Goal: Information Seeking & Learning: Learn about a topic

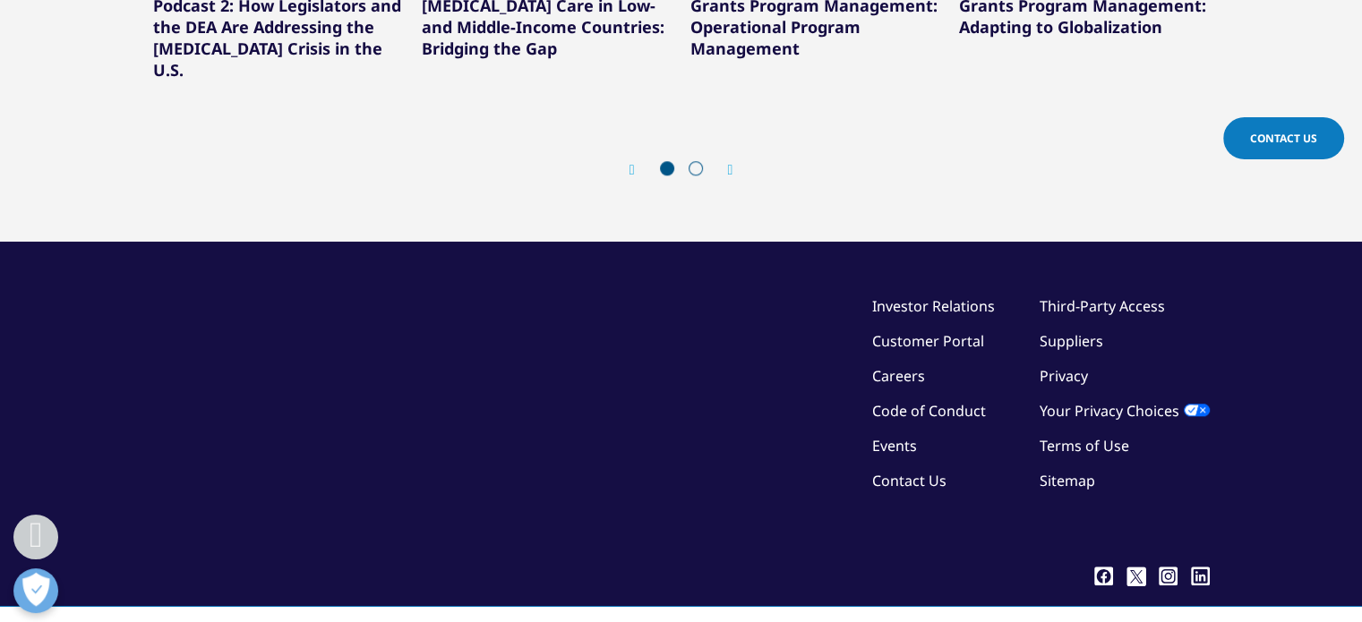
scroll to position [1671, 0]
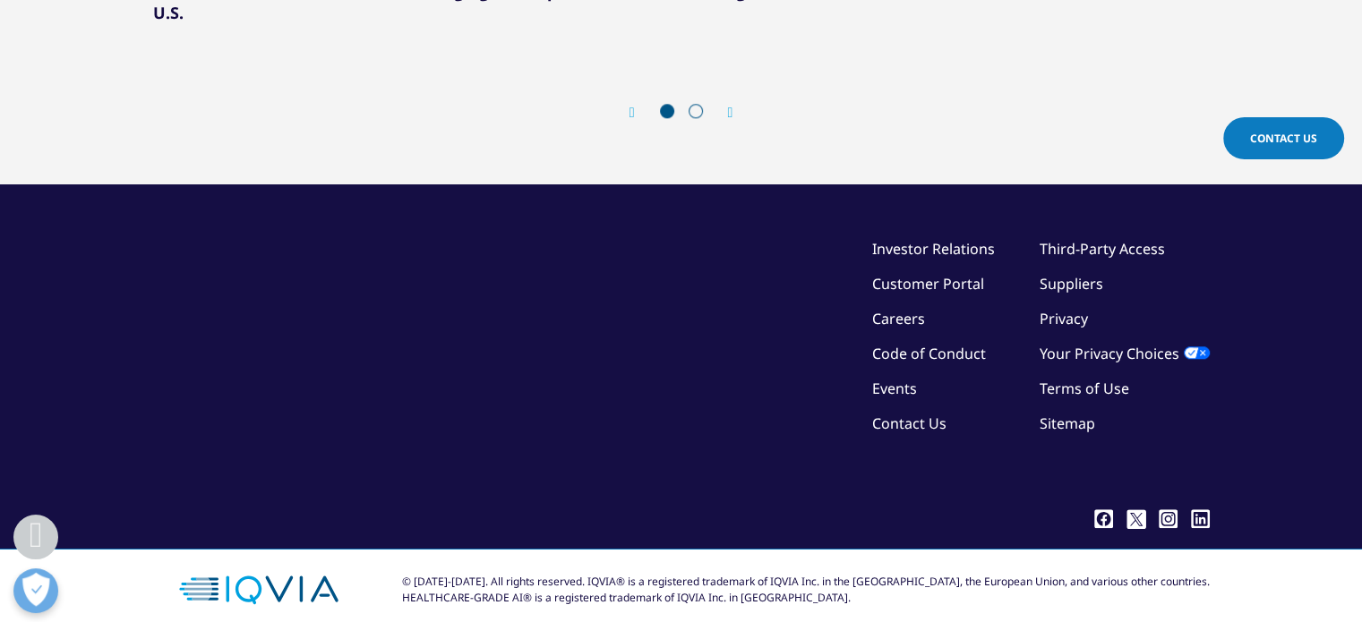
click at [900, 414] on link "Contact Us" at bounding box center [909, 424] width 74 height 20
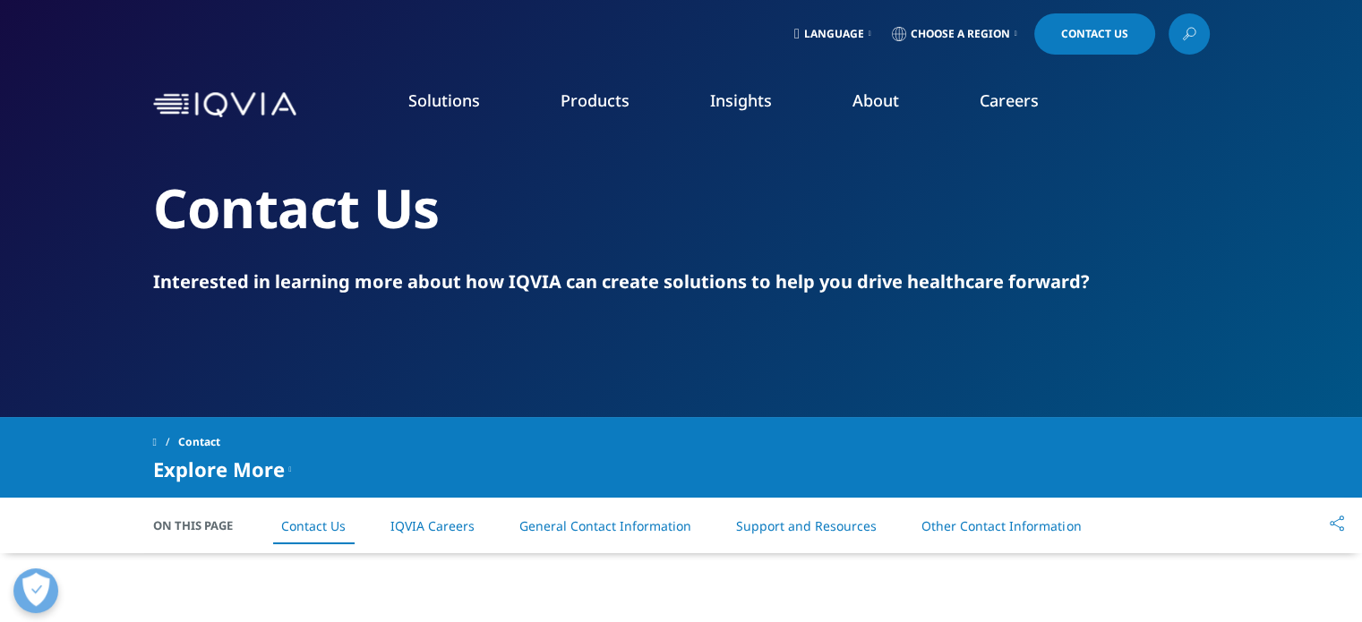
click at [1175, 31] on link at bounding box center [1189, 33] width 41 height 41
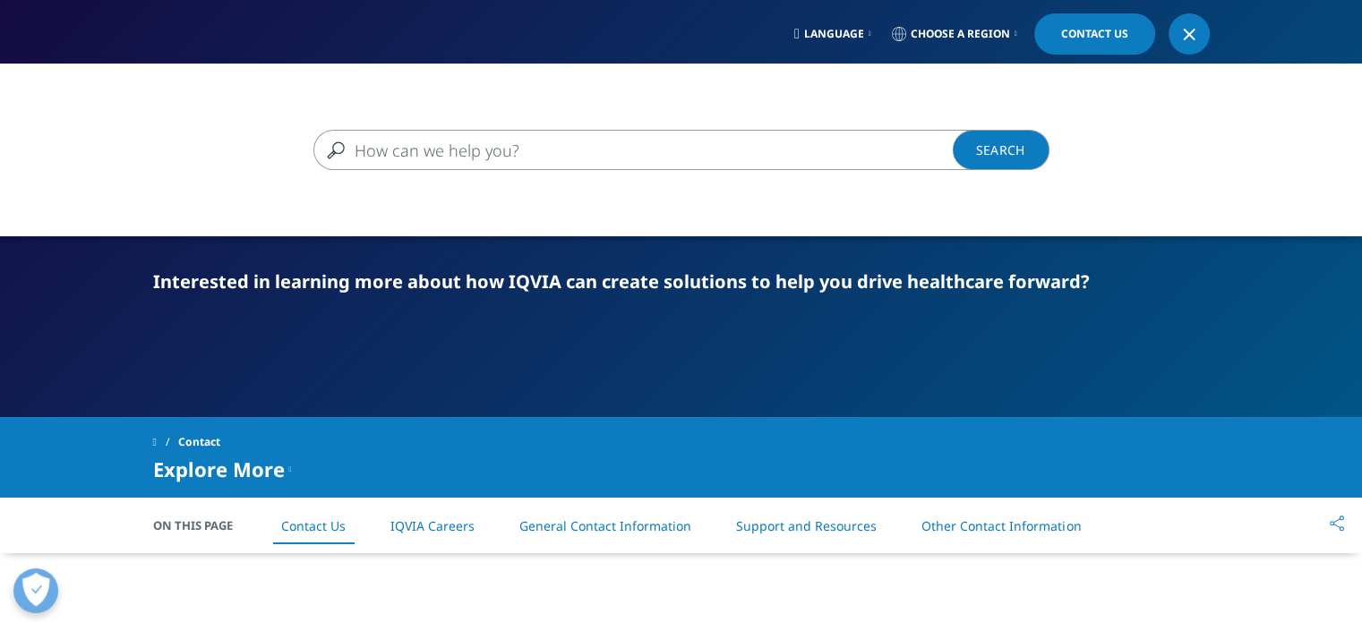
click at [652, 157] on input "Search" at bounding box center [655, 150] width 684 height 40
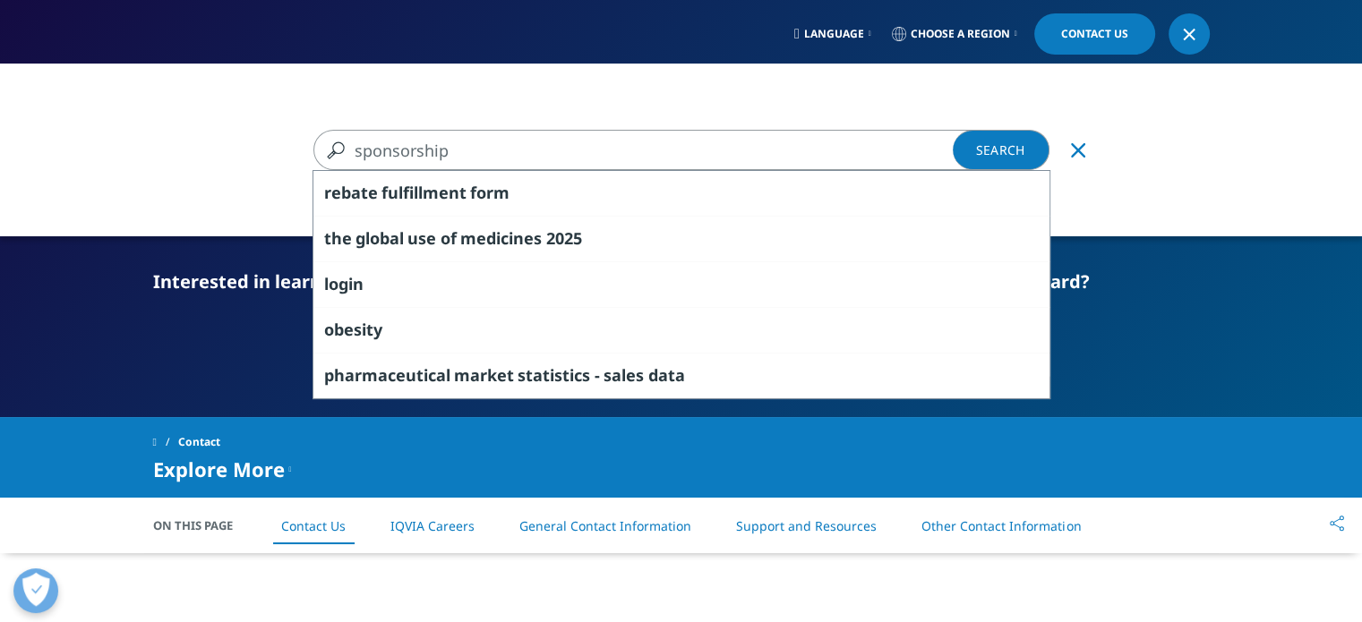
type input "sponsorship"
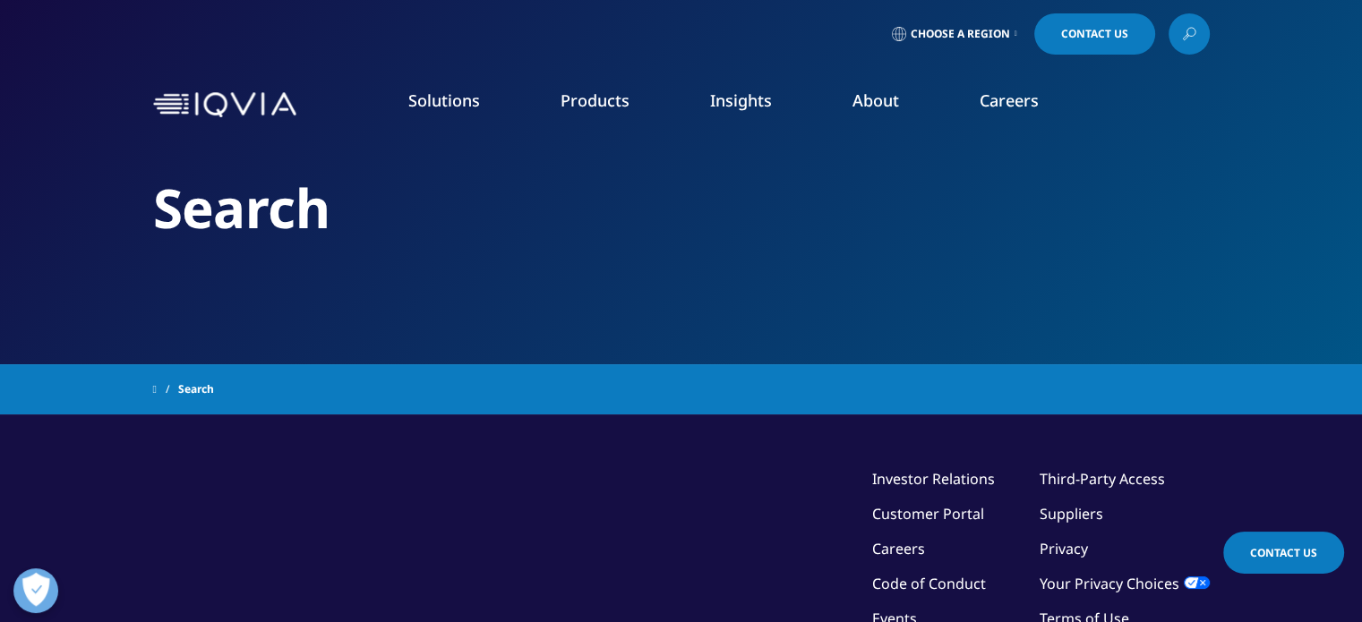
click at [1296, 446] on p "Visit our investor relations site for more information." at bounding box center [1194, 461] width 289 height 56
type input "sponsorship"
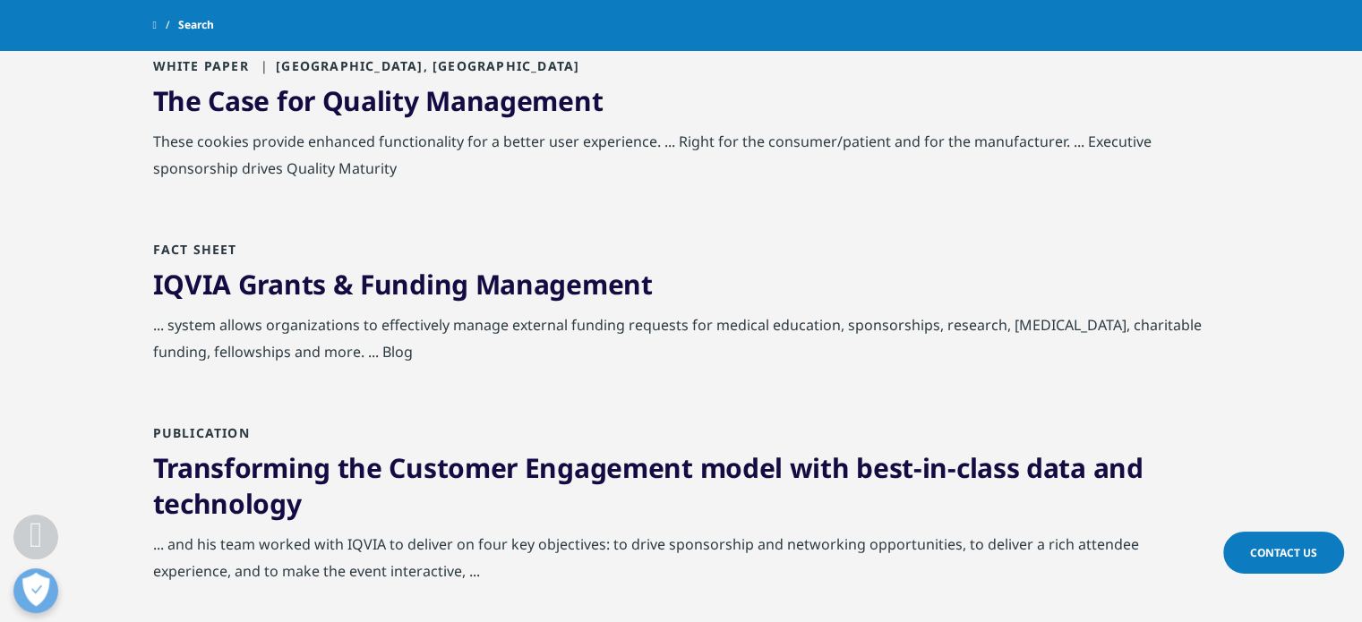
scroll to position [1194, 0]
click at [588, 298] on link "IQVIA Grants & Funding Management" at bounding box center [403, 285] width 500 height 37
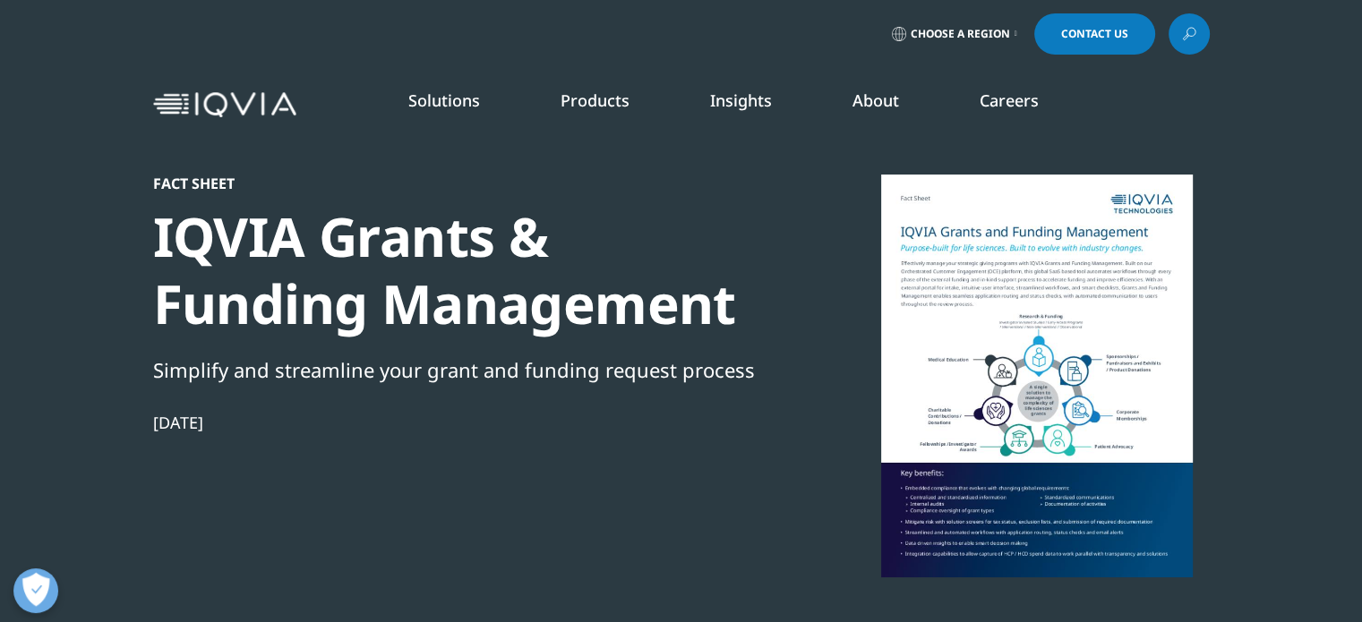
scroll to position [431, 1057]
click at [961, 309] on div at bounding box center [1037, 376] width 346 height 403
click at [1061, 443] on div at bounding box center [1037, 376] width 346 height 403
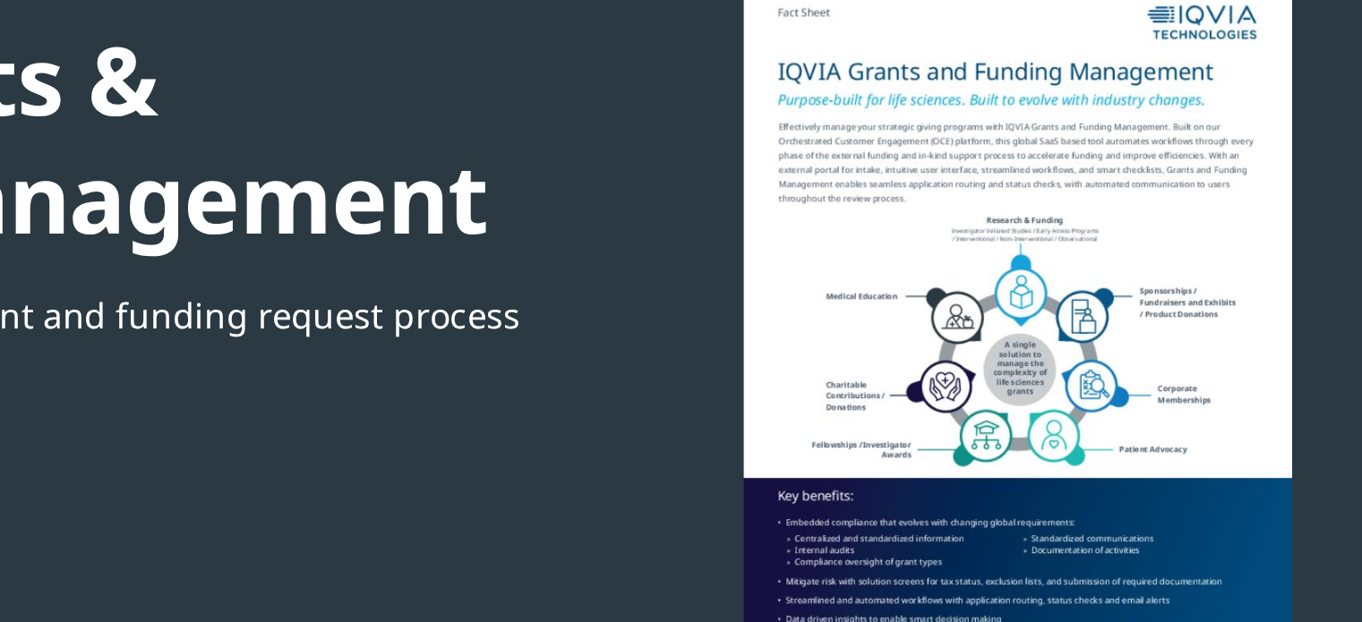
click at [1061, 443] on div at bounding box center [1037, 376] width 346 height 403
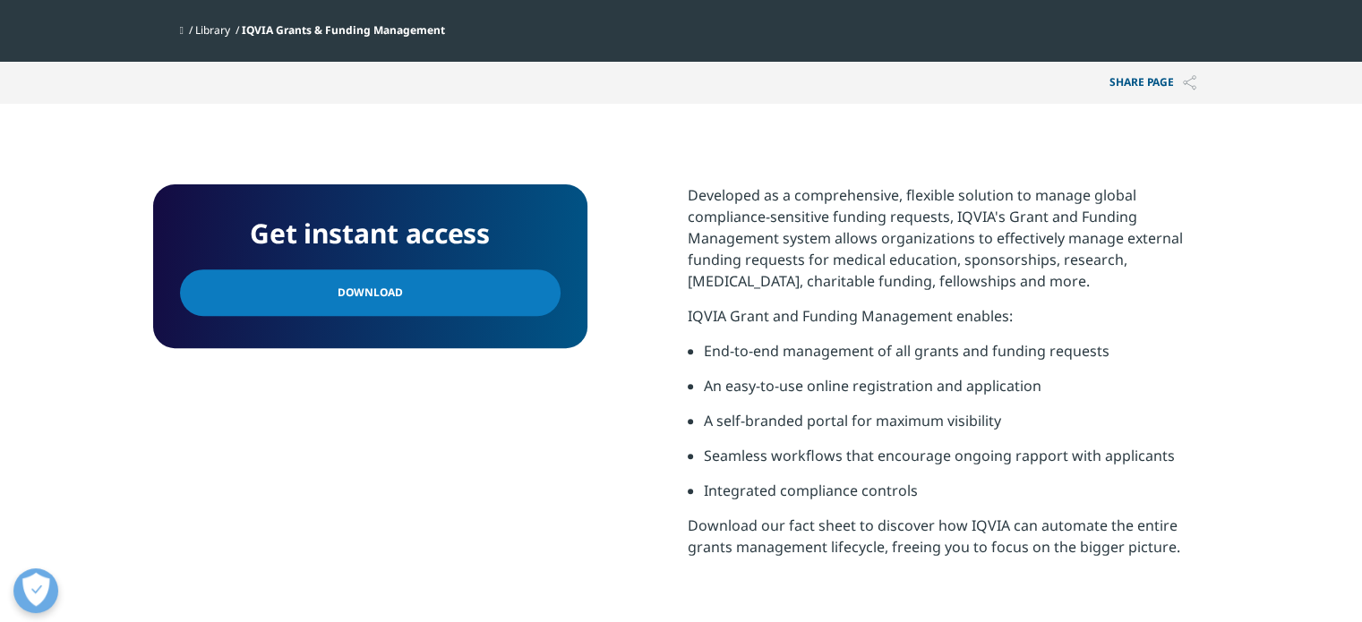
scroll to position [0, 0]
